Goal: Transaction & Acquisition: Purchase product/service

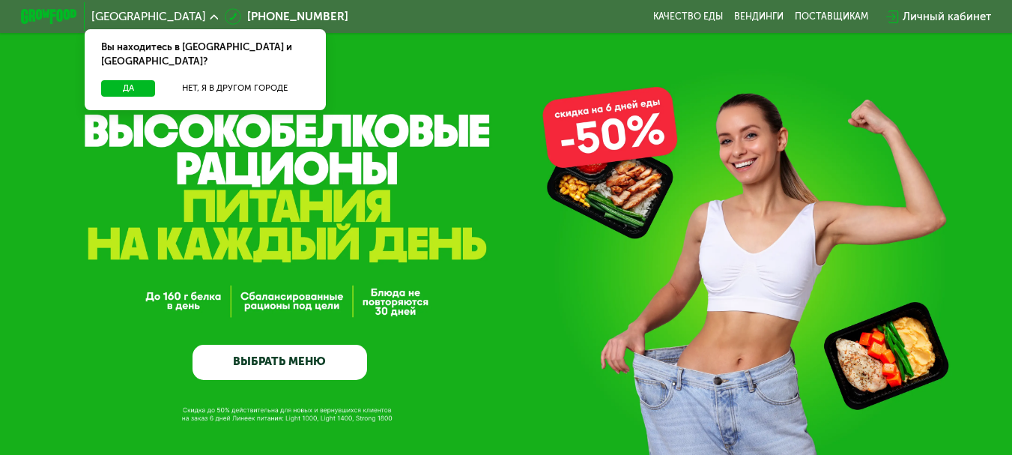
click at [277, 372] on link "ВЫБРАТЬ МЕНЮ" at bounding box center [280, 362] width 175 height 35
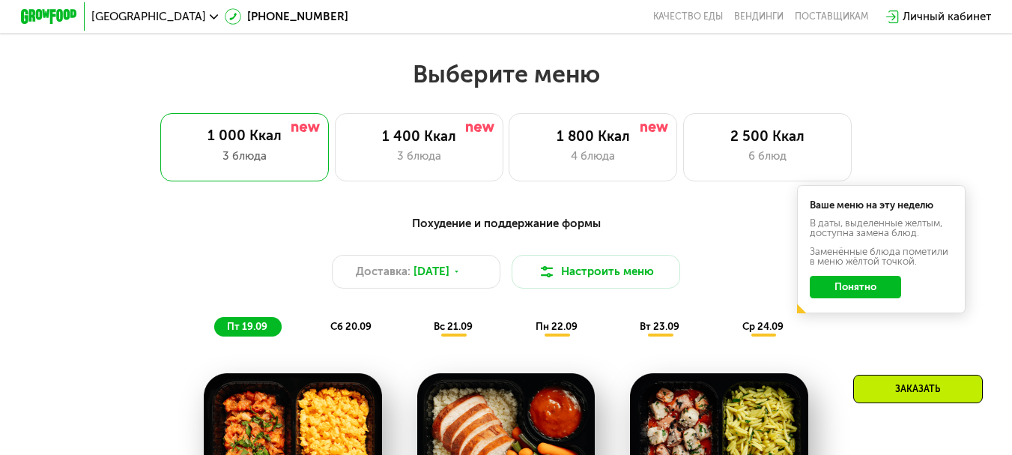
scroll to position [901, 0]
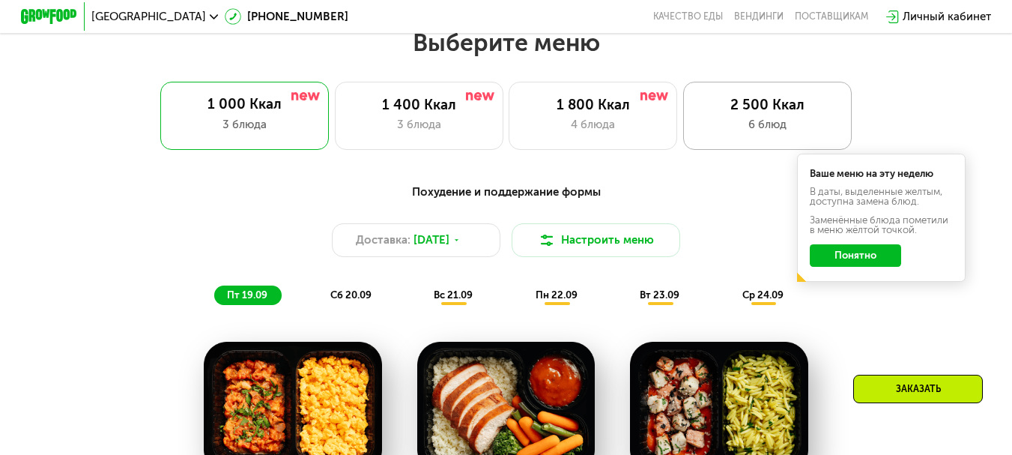
click at [725, 121] on div "2 500 Ккал 6 блюд" at bounding box center [767, 115] width 169 height 67
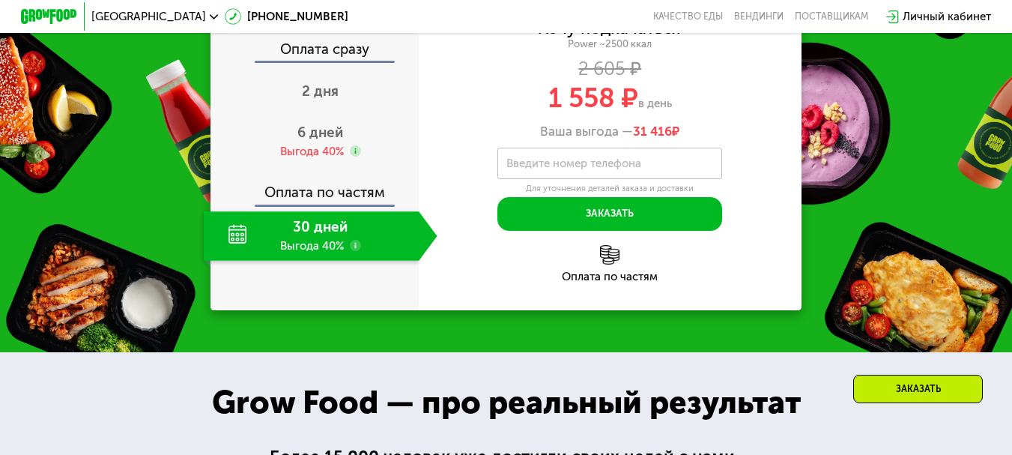
scroll to position [1875, 0]
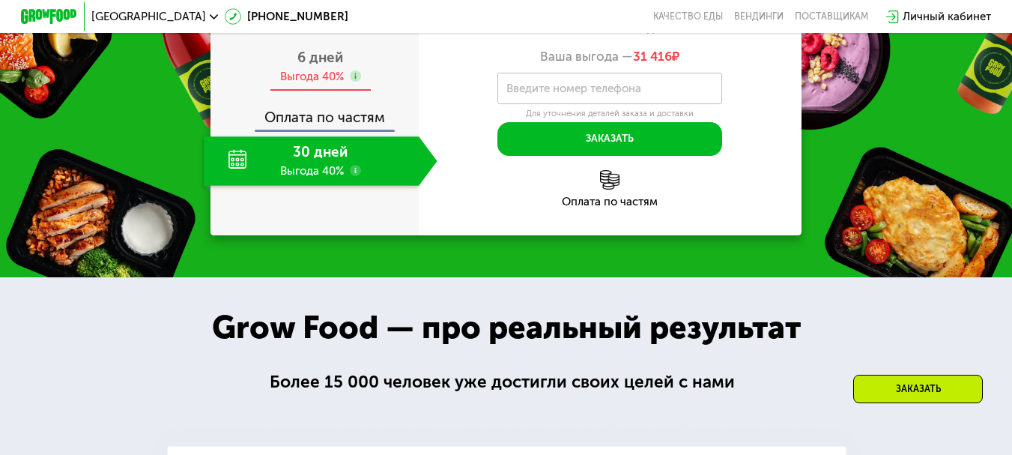
click at [318, 66] on span "6 дней" at bounding box center [320, 57] width 46 height 17
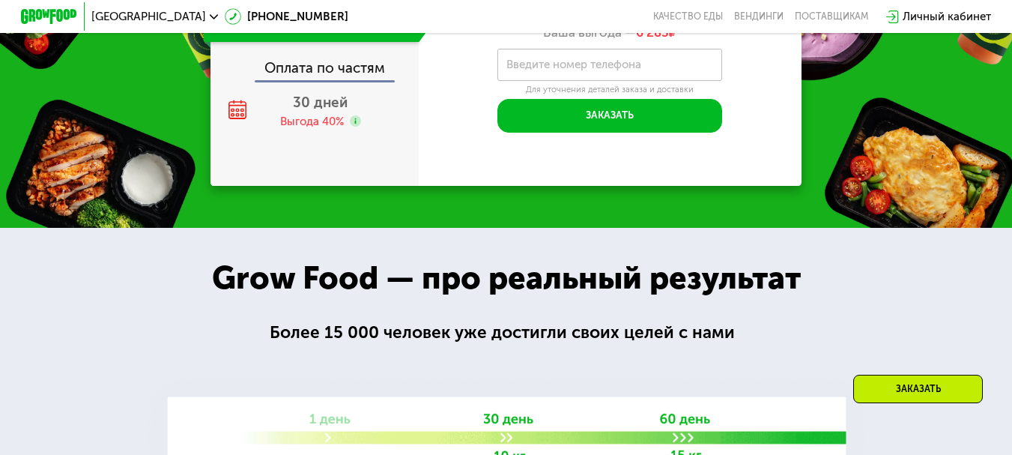
scroll to position [1950, 0]
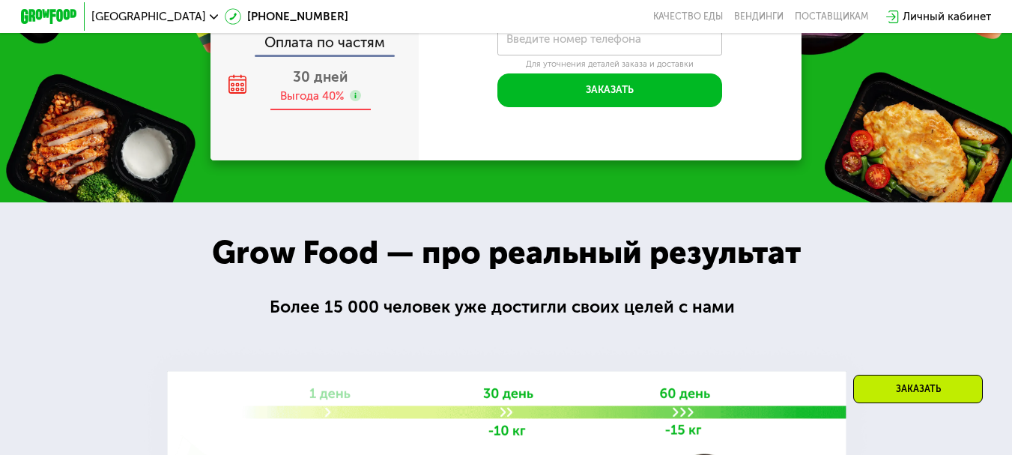
click at [309, 85] on span "30 дней" at bounding box center [320, 76] width 55 height 17
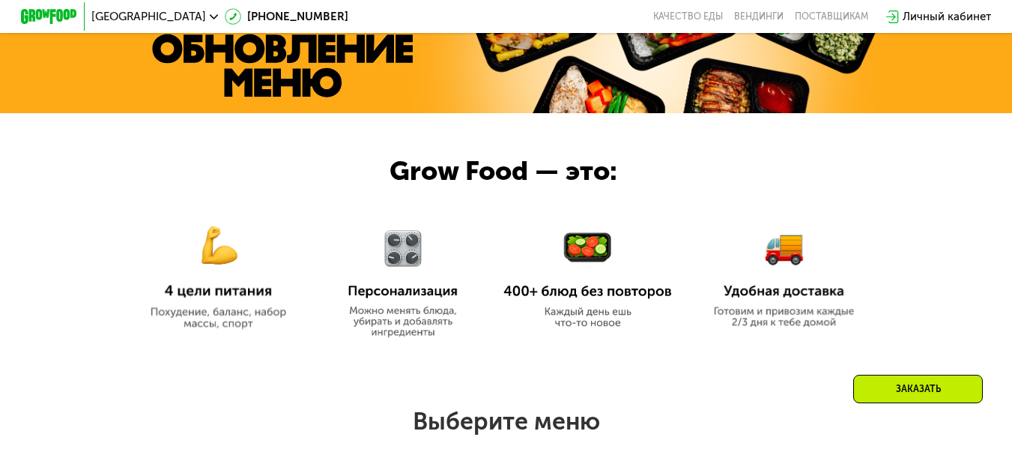
scroll to position [451, 0]
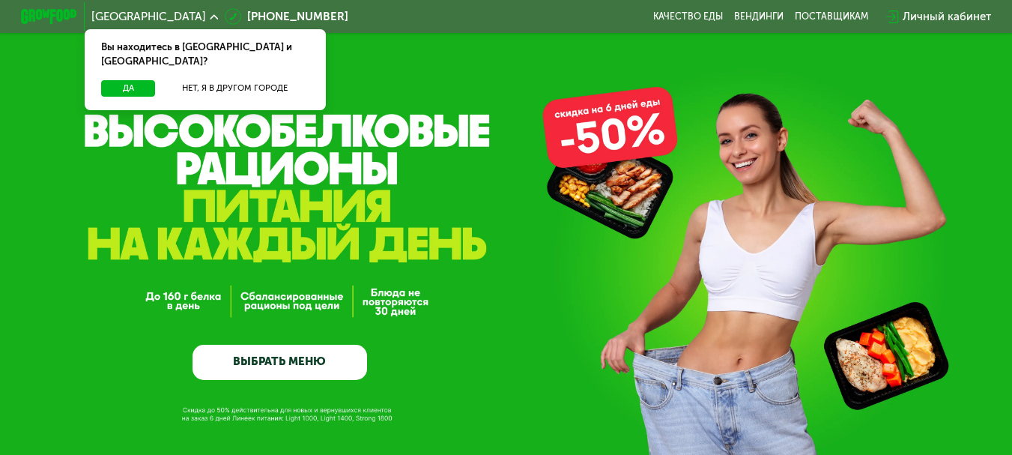
click at [295, 305] on div "GrowFood — доставка правильного питания ВЫБРАТЬ МЕНЮ" at bounding box center [280, 271] width 175 height 218
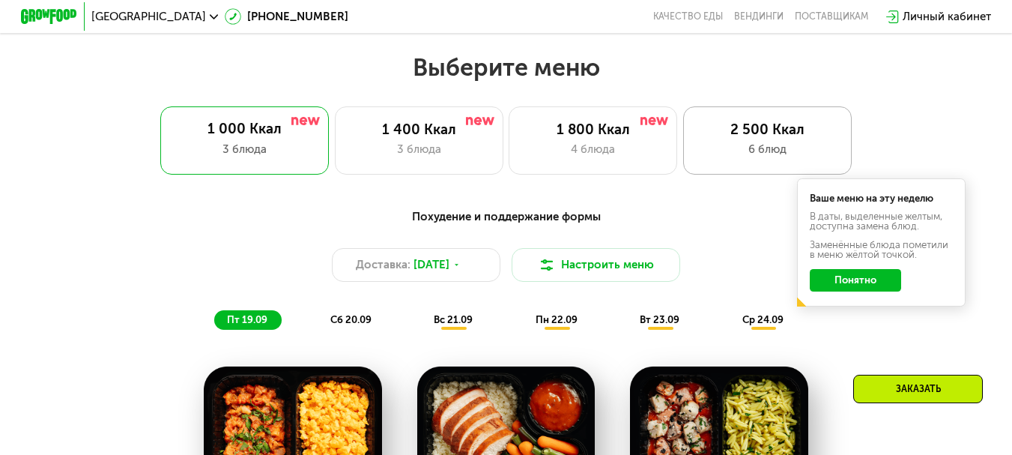
scroll to position [899, 0]
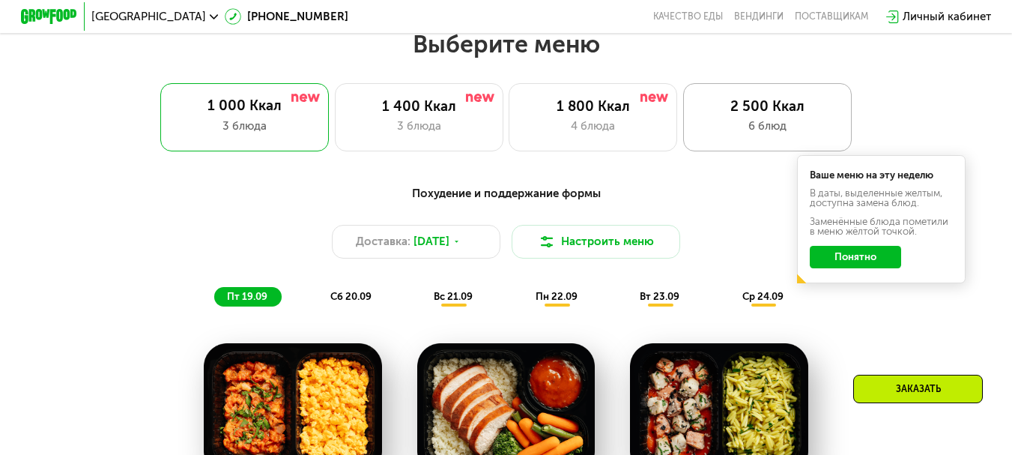
click at [755, 115] on div "2 500 Ккал" at bounding box center [767, 106] width 139 height 17
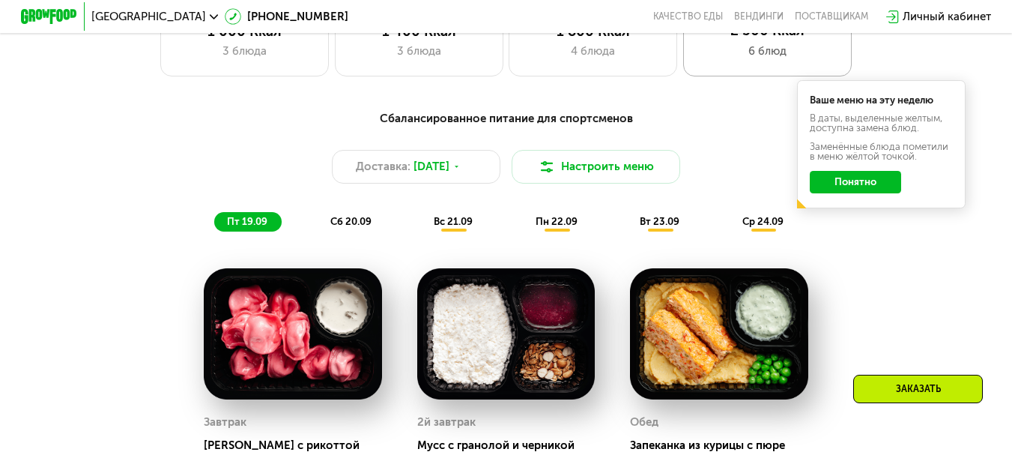
scroll to position [1049, 0]
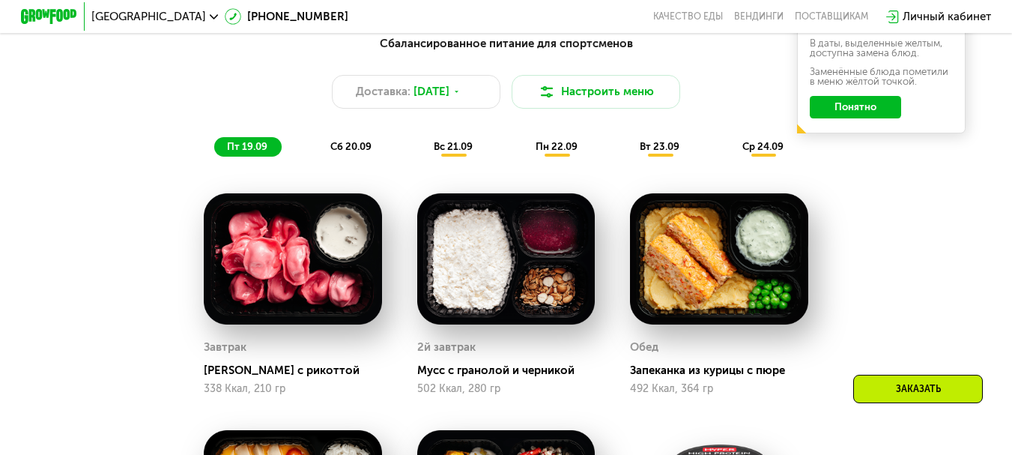
click at [354, 152] on span "сб 20.09" at bounding box center [350, 146] width 41 height 11
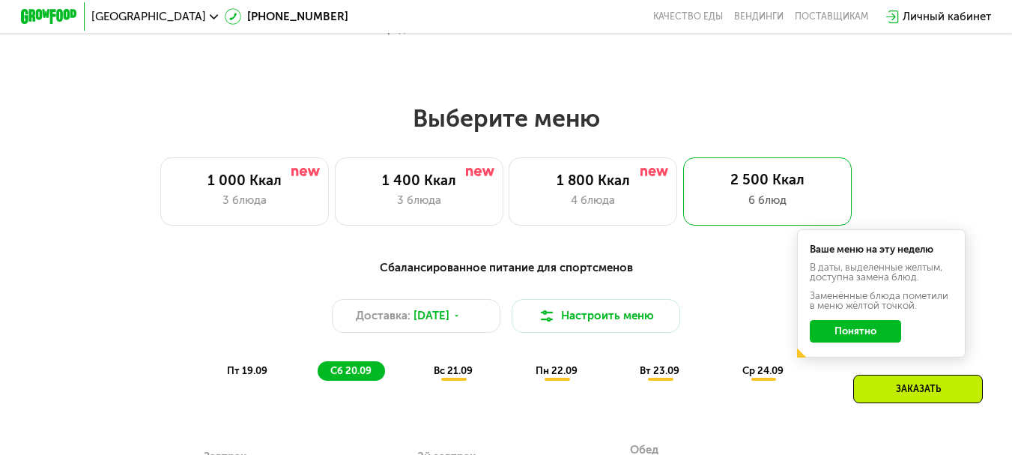
scroll to position [899, 0]
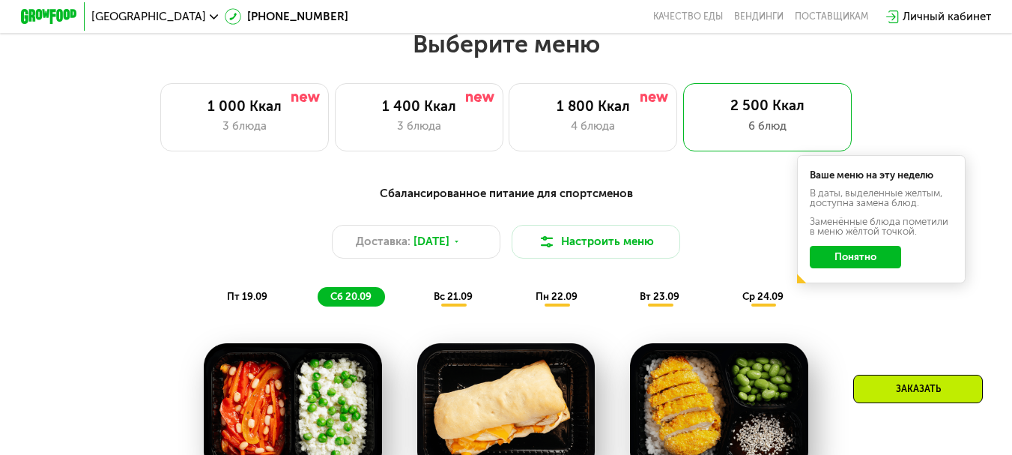
click at [452, 302] on span "вс 21.09" at bounding box center [453, 296] width 39 height 11
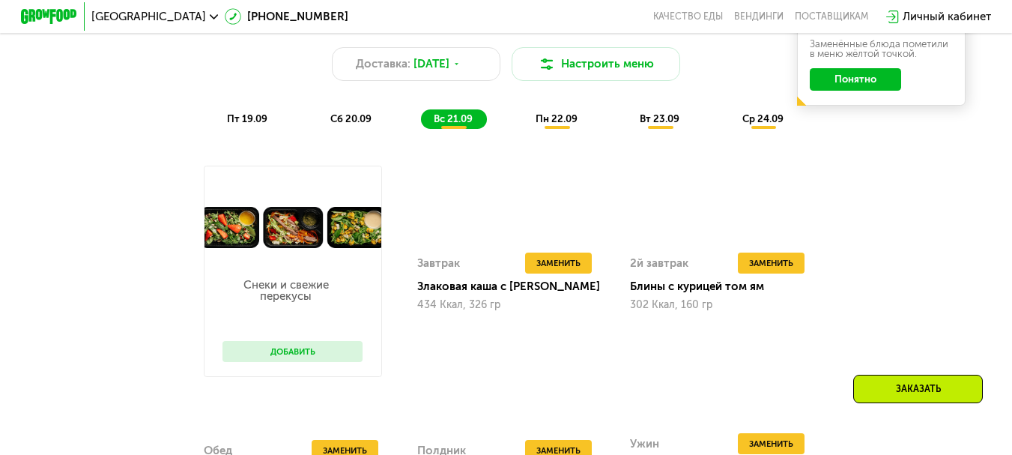
scroll to position [974, 0]
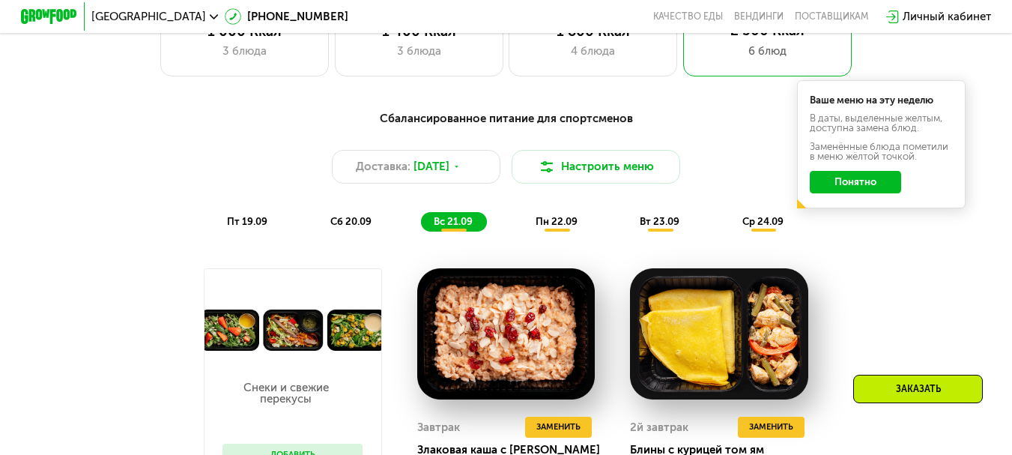
click at [552, 227] on span "пн 22.09" at bounding box center [557, 221] width 42 height 11
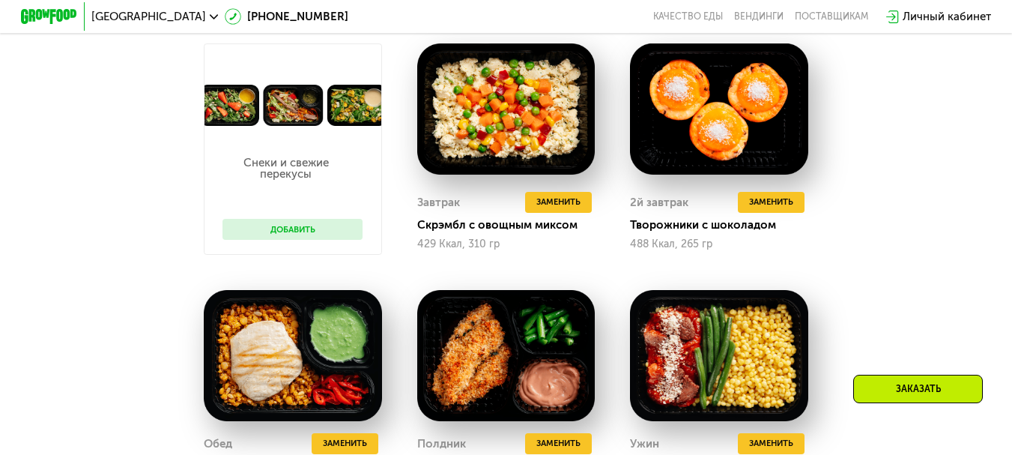
scroll to position [1124, 0]
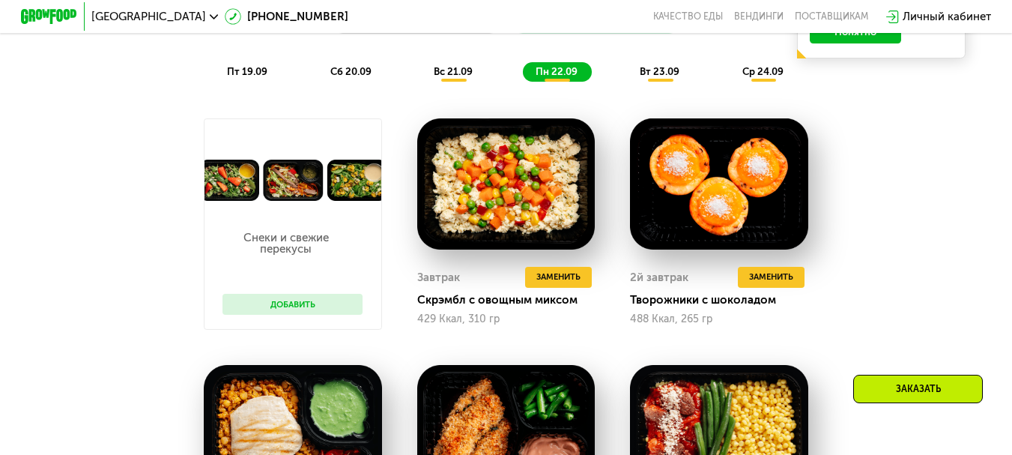
click at [660, 77] on span "вт 23.09" at bounding box center [660, 71] width 40 height 11
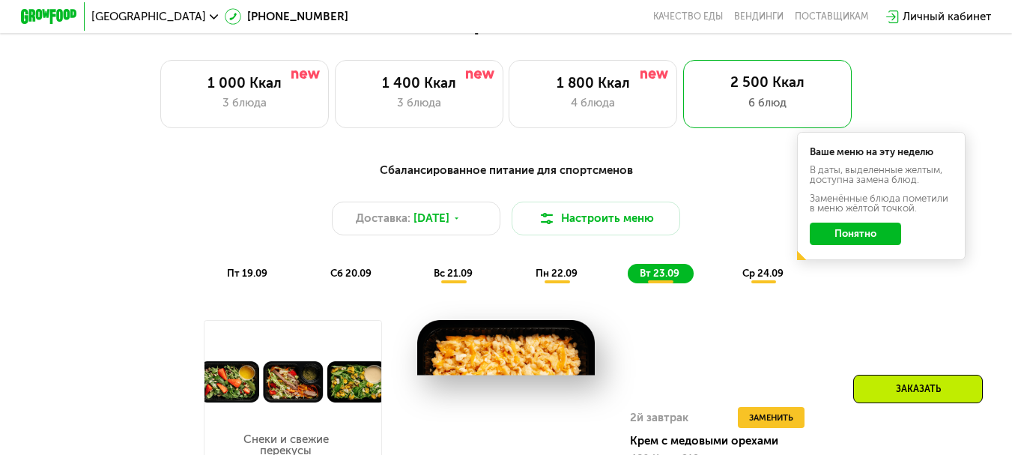
scroll to position [899, 0]
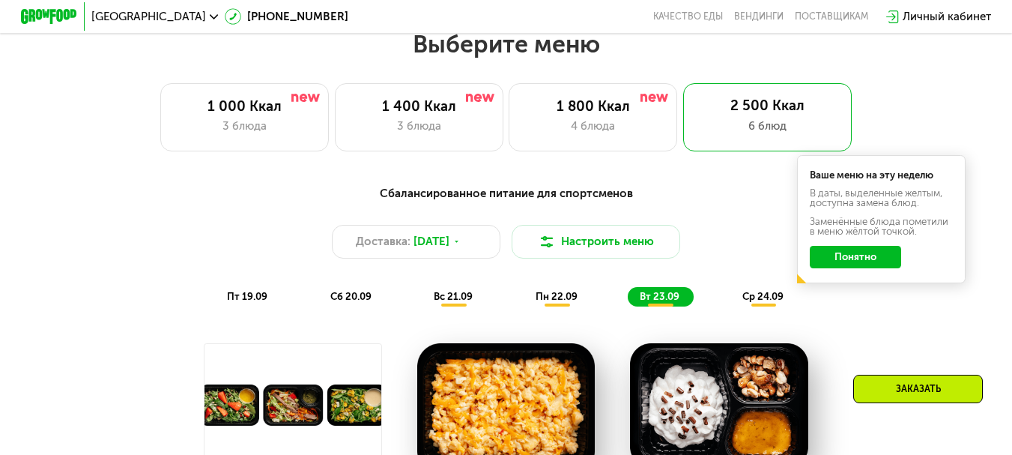
click at [764, 302] on span "ср 24.09" at bounding box center [763, 296] width 41 height 11
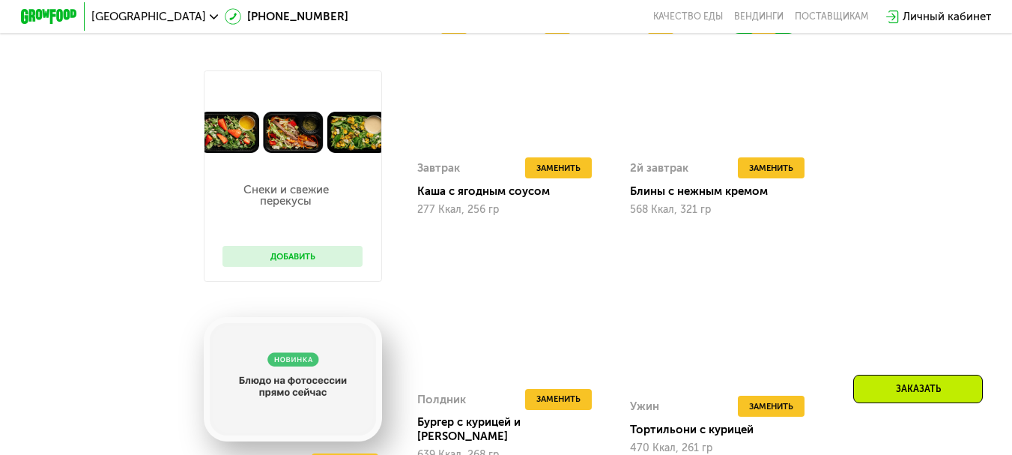
scroll to position [1199, 0]
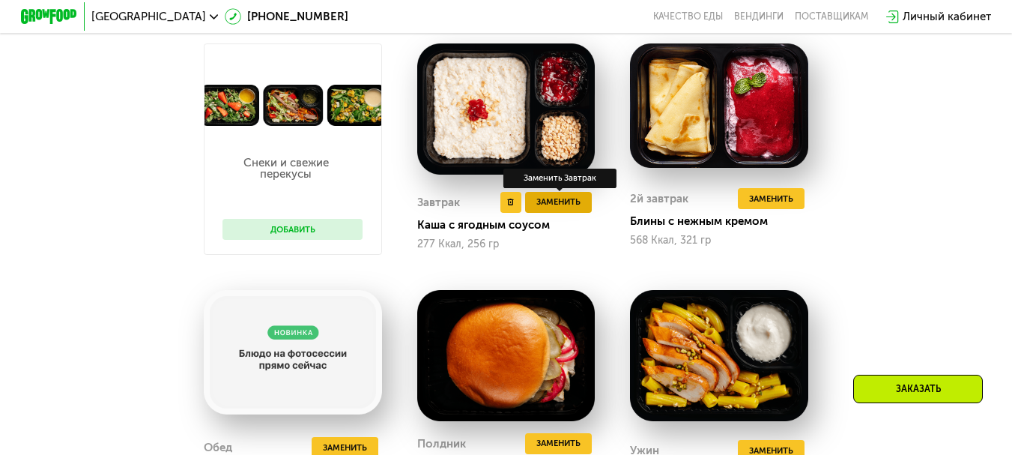
click at [570, 209] on span "Заменить" at bounding box center [559, 202] width 44 height 14
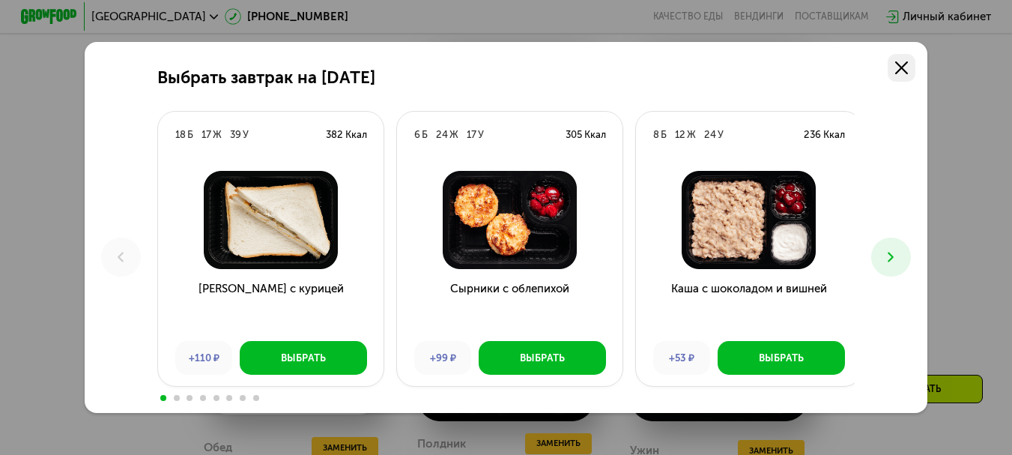
click at [908, 67] on icon at bounding box center [901, 67] width 13 height 13
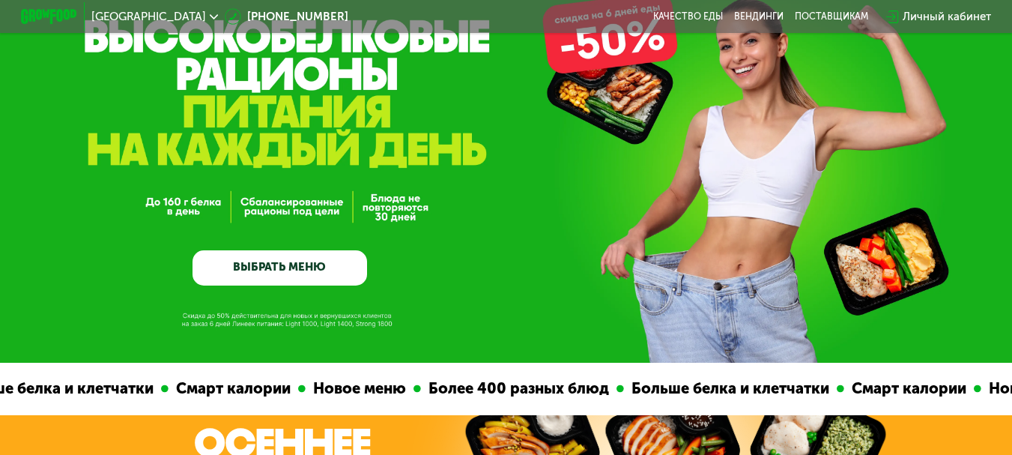
scroll to position [0, 0]
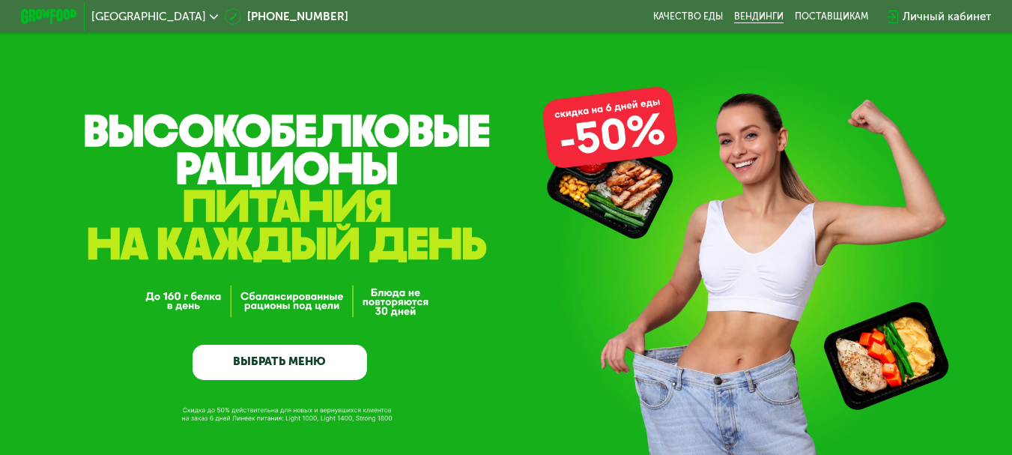
click at [759, 19] on link "Вендинги" at bounding box center [758, 16] width 49 height 11
